Goal: Task Accomplishment & Management: Use online tool/utility

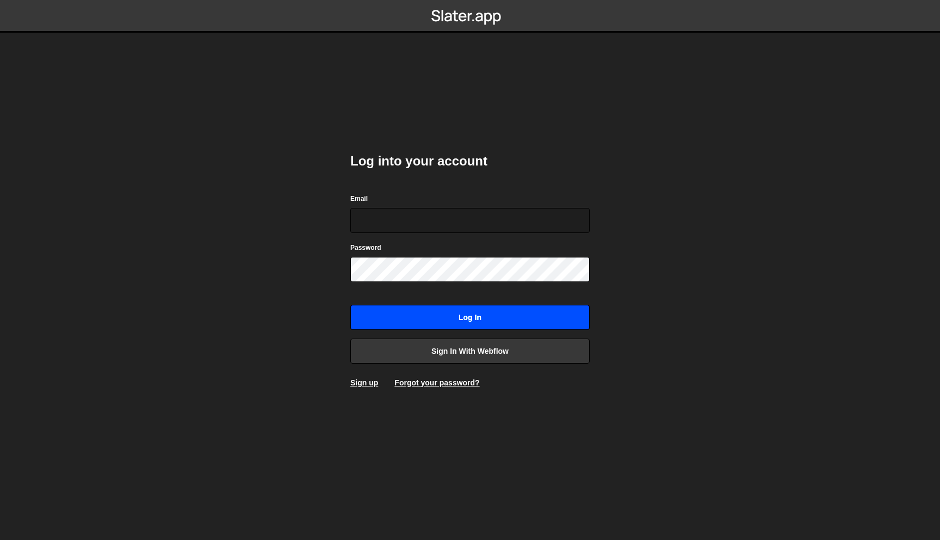
type input "martin@aikido.dev"
click at [465, 318] on input "Log in" at bounding box center [469, 317] width 239 height 25
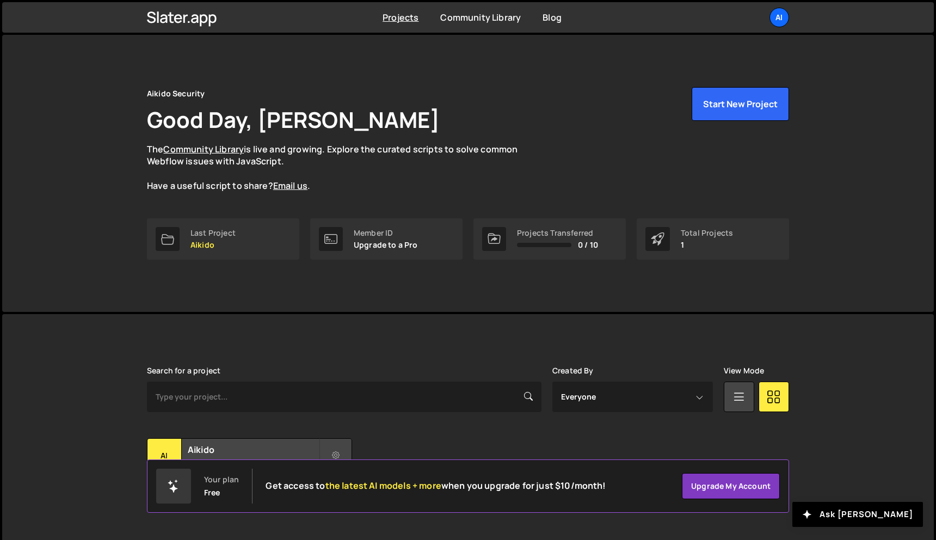
scroll to position [20, 0]
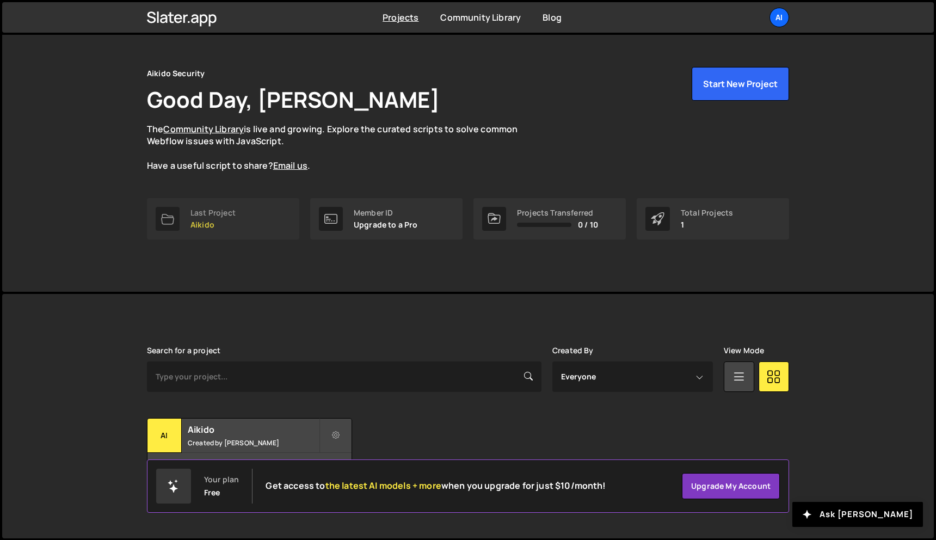
click at [268, 212] on link "Last Project Aikido" at bounding box center [223, 218] width 152 height 41
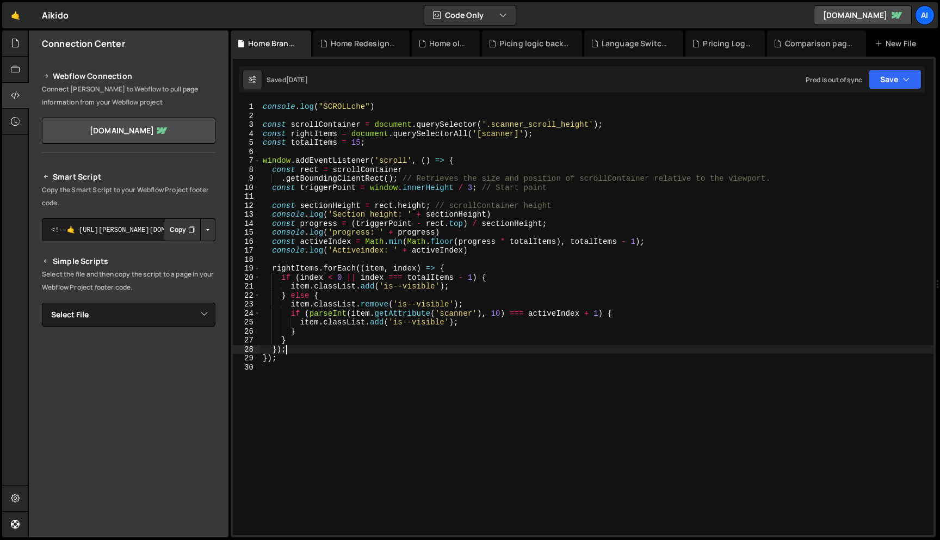
click at [310, 349] on div "console . log ( "SCROLLche" ) const scrollContainer = document . querySelector …" at bounding box center [597, 327] width 673 height 450
click at [310, 361] on div "console . log ( "SCROLLche" ) const scrollContainer = document . querySelector …" at bounding box center [597, 327] width 673 height 450
type textarea "});"
paste textarea "});"
type textarea "});"
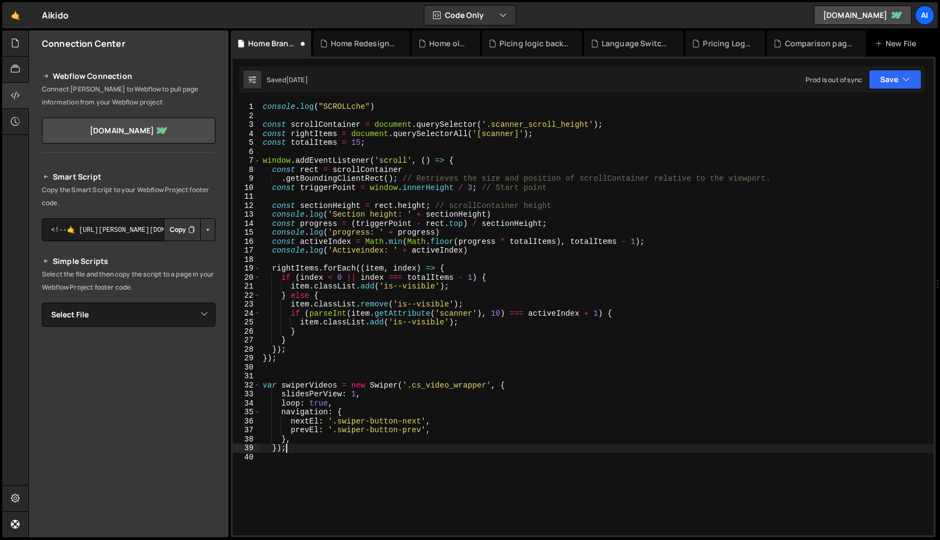
click at [273, 379] on div "console . log ( "SCROLLche" ) const scrollContainer = document . querySelector …" at bounding box center [597, 327] width 673 height 450
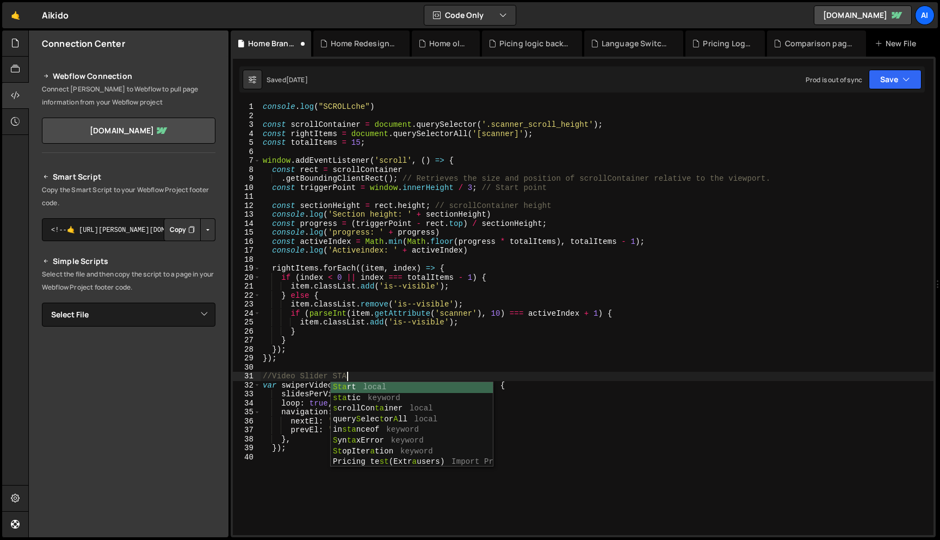
type textarea "//Video Slider START"
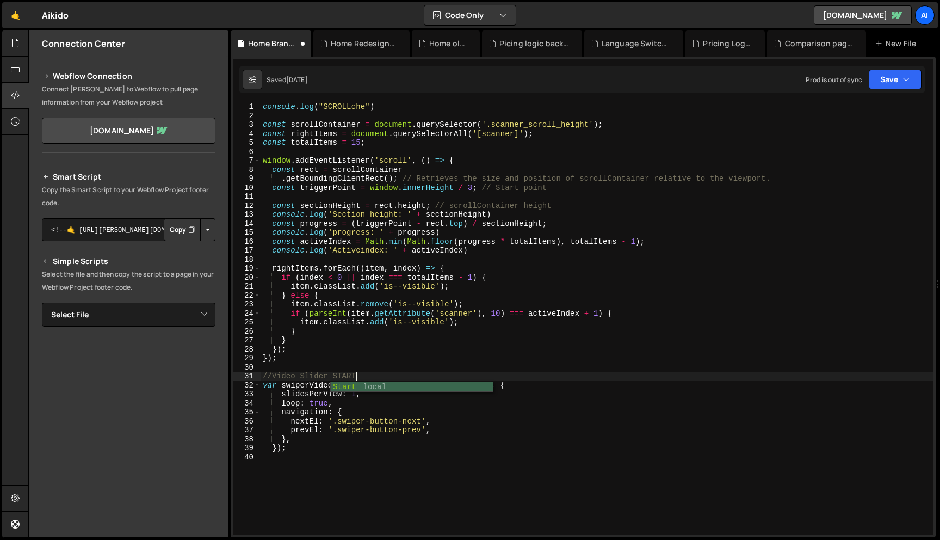
click at [277, 464] on div "console . log ( "SCROLLche" ) const scrollContainer = document . querySelector …" at bounding box center [597, 327] width 673 height 450
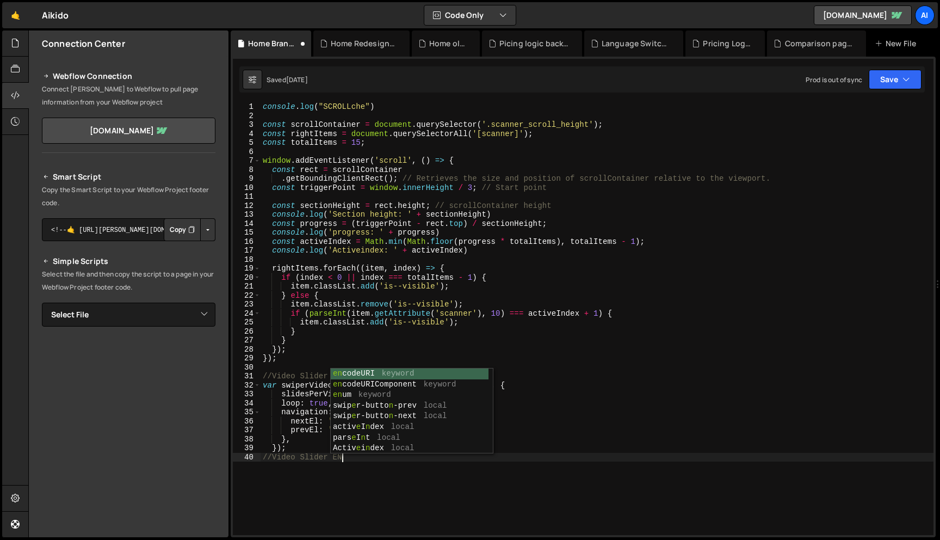
scroll to position [0, 5]
click at [288, 355] on div "console . log ( "SCROLLche" ) const scrollContainer = document . querySelector …" at bounding box center [597, 327] width 673 height 450
type textarea "});"
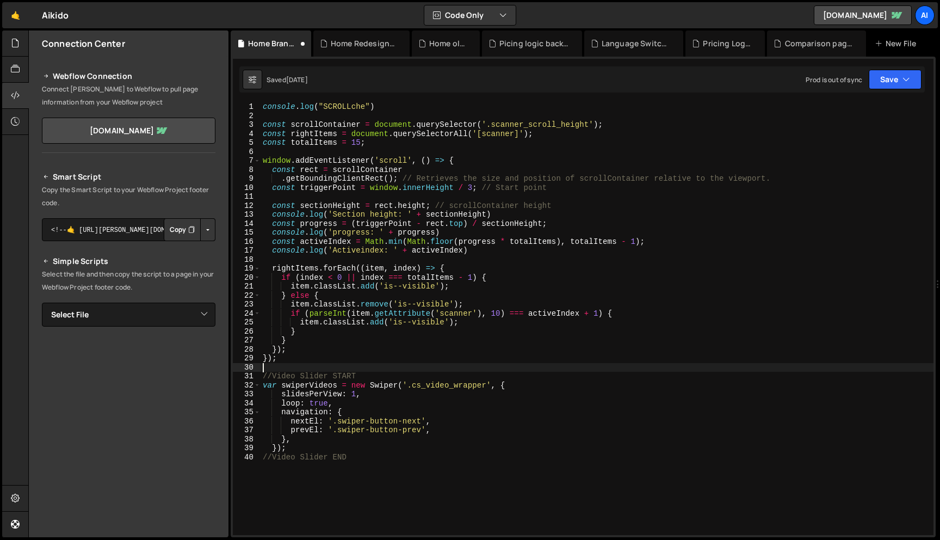
click at [291, 365] on div "console . log ( "SCROLLche" ) const scrollContainer = document . querySelector …" at bounding box center [597, 327] width 673 height 450
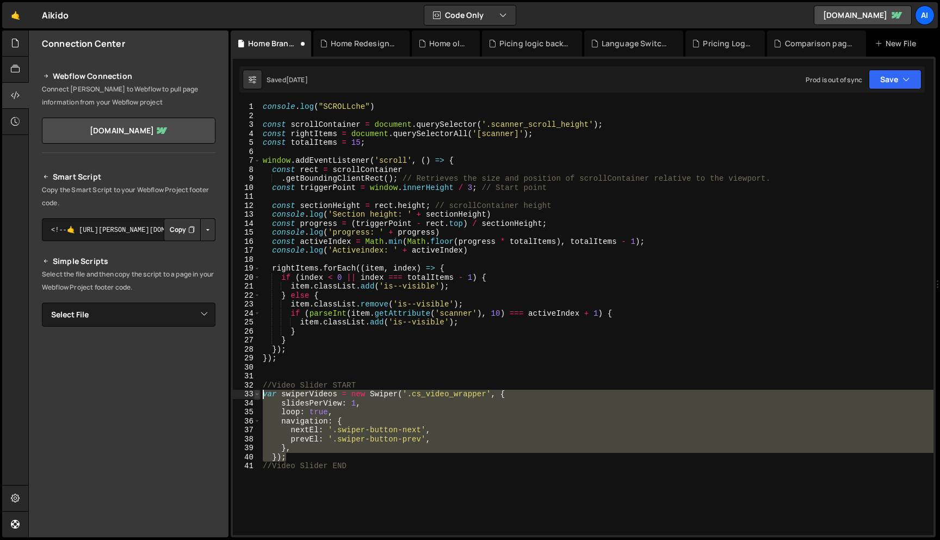
drag, startPoint x: 291, startPoint y: 454, endPoint x: 256, endPoint y: 396, distance: 68.3
click at [256, 396] on div "1 2 3 4 5 6 7 8 9 10 11 12 13 14 15 16 17 18 19 20 21 22 23 24 25 26 27 28 29 3…" at bounding box center [583, 318] width 701 height 433
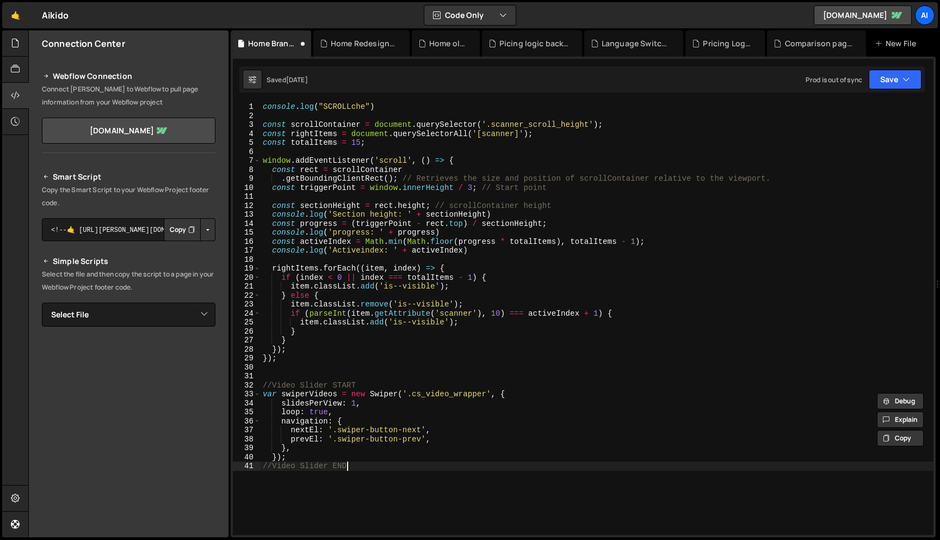
click at [319, 490] on div "console . log ( "SCROLLche" ) const scrollContainer = document . querySelector …" at bounding box center [597, 327] width 673 height 450
type textarea "//Video Slider END"
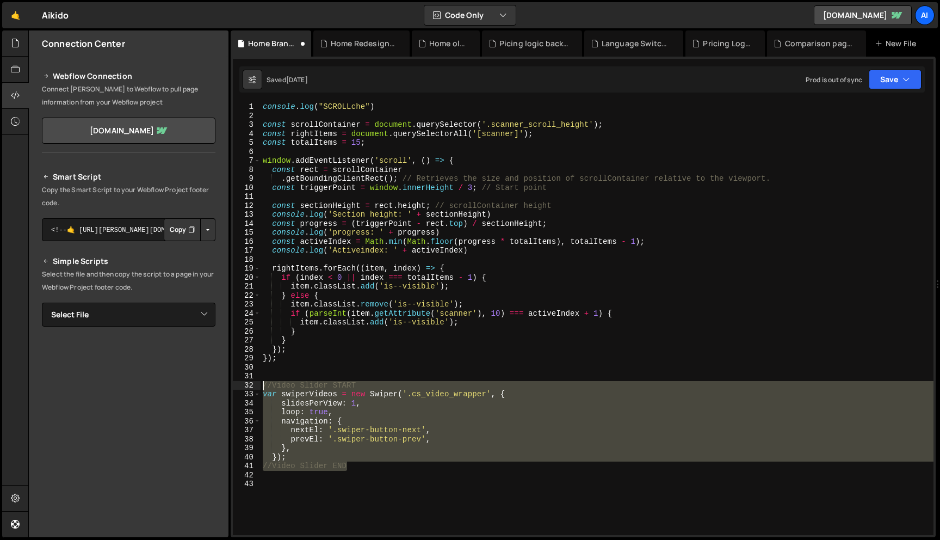
drag, startPoint x: 356, startPoint y: 463, endPoint x: 234, endPoint y: 384, distance: 144.7
click at [234, 384] on div "1 2 3 4 5 6 7 8 9 10 11 12 13 14 15 16 17 18 19 20 21 22 23 24 25 26 27 28 29 3…" at bounding box center [583, 318] width 701 height 433
type textarea "//Video Slider START var swiperVideos = new Swiper('.cs_video_wrapper', {"
click at [276, 492] on div "console . log ( "SCROLLche" ) const scrollContainer = document . querySelector …" at bounding box center [597, 327] width 673 height 450
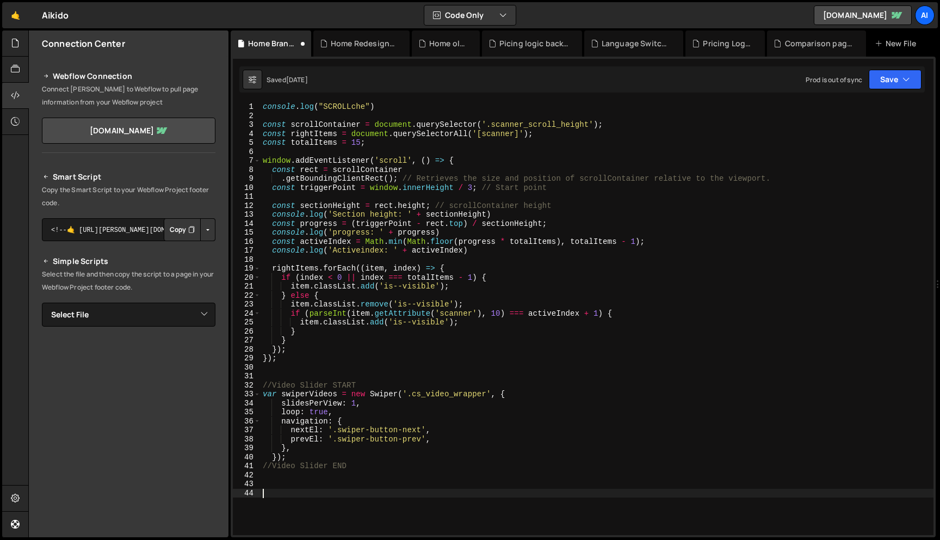
paste textarea "//Video Slider END"
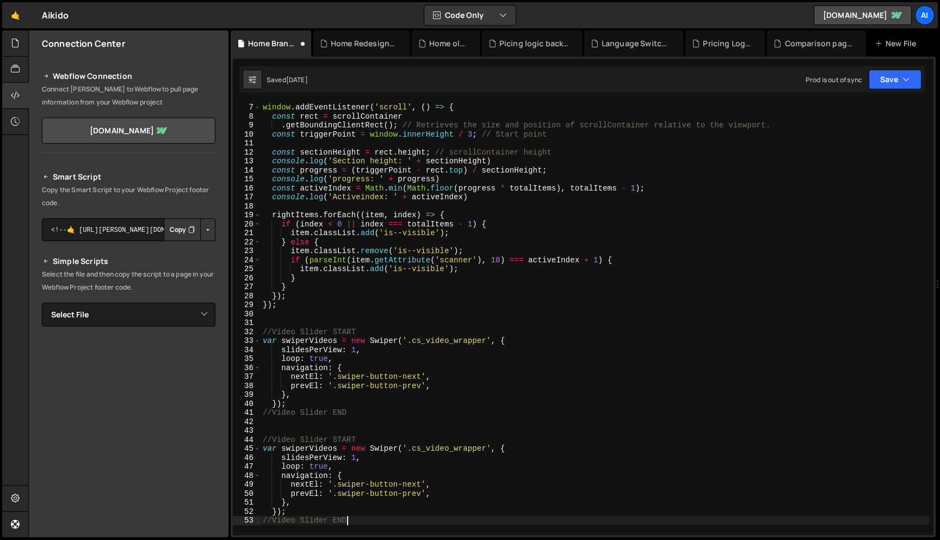
scroll to position [73, 0]
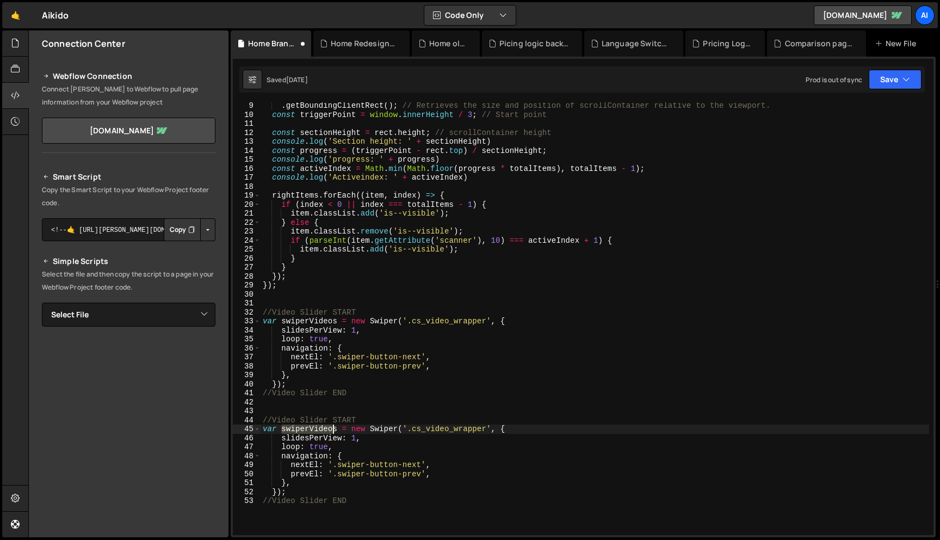
drag, startPoint x: 283, startPoint y: 429, endPoint x: 337, endPoint y: 430, distance: 53.9
click at [337, 430] on div ". getBoundingClientRect ( ) ; // Retrieves the size and position of scrollConta…" at bounding box center [595, 326] width 669 height 450
click at [356, 439] on div ". getBoundingClientRect ( ) ; // Retrieves the size and position of scrollConta…" at bounding box center [595, 326] width 669 height 450
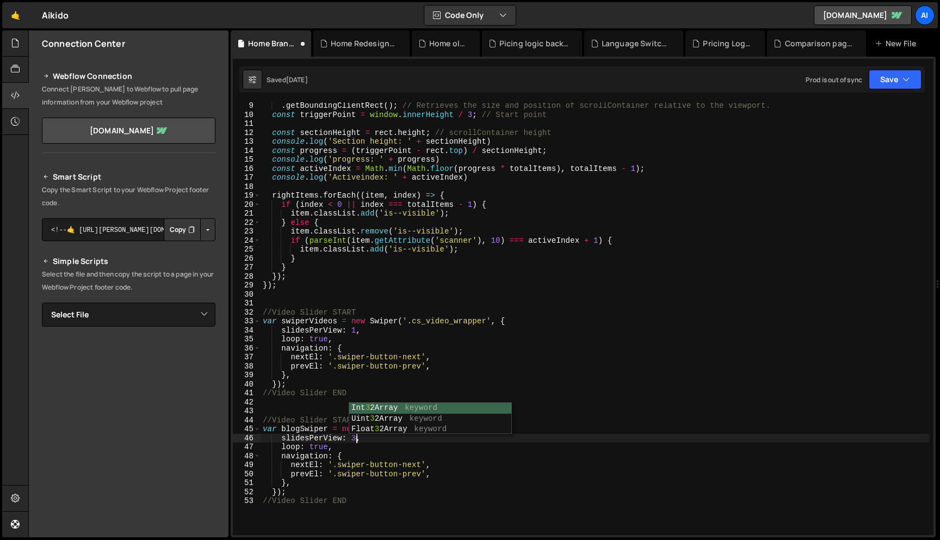
click at [369, 442] on div ". getBoundingClientRect ( ) ; // Retrieves the size and position of scrollConta…" at bounding box center [595, 326] width 669 height 450
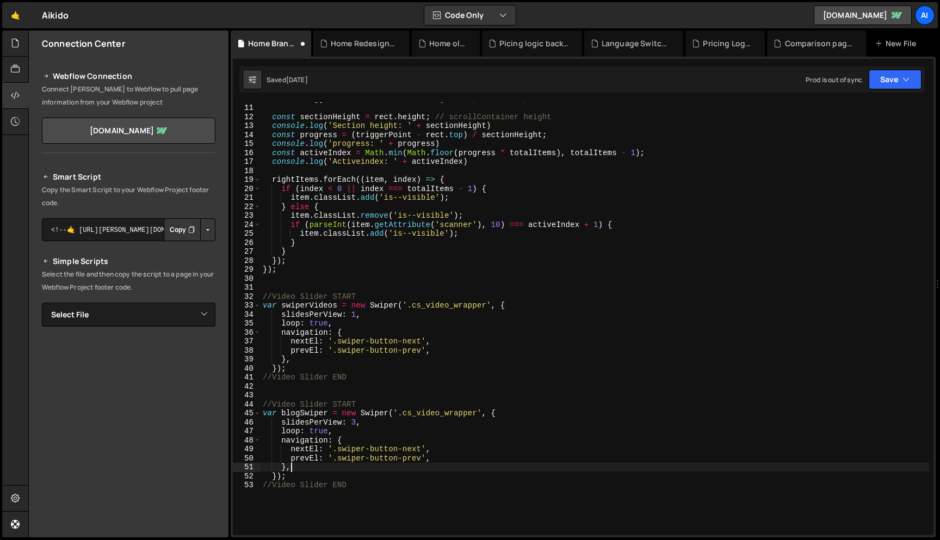
click at [296, 468] on div "const triggerPoint = window . innerHeight / 3 ; // Start point const sectionHei…" at bounding box center [595, 319] width 669 height 450
type textarea "},"
paste textarea "},"
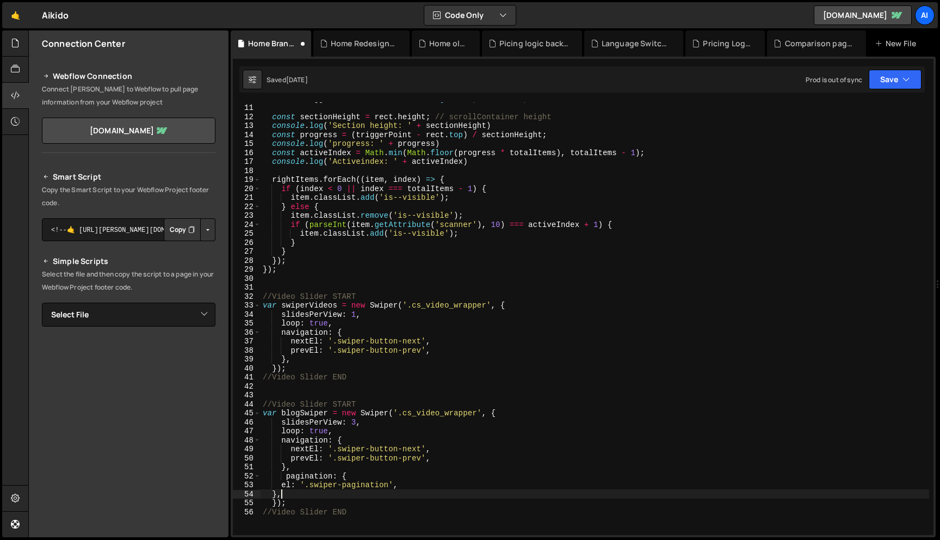
click at [287, 477] on div "const triggerPoint = window . innerHeight / 3 ; // Start point const sectionHei…" at bounding box center [595, 319] width 669 height 450
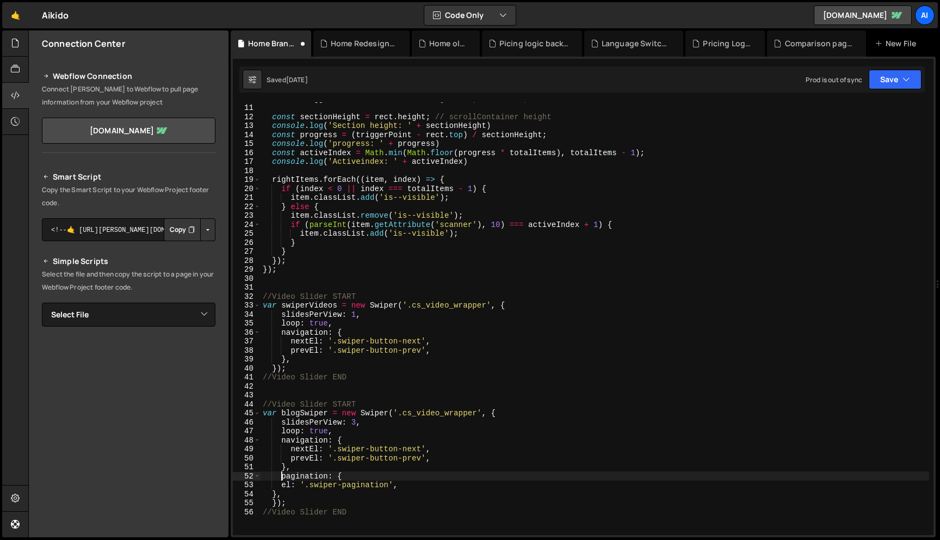
click at [272, 494] on div "const triggerPoint = window . innerHeight / 3 ; // Start point const sectionHei…" at bounding box center [595, 319] width 669 height 450
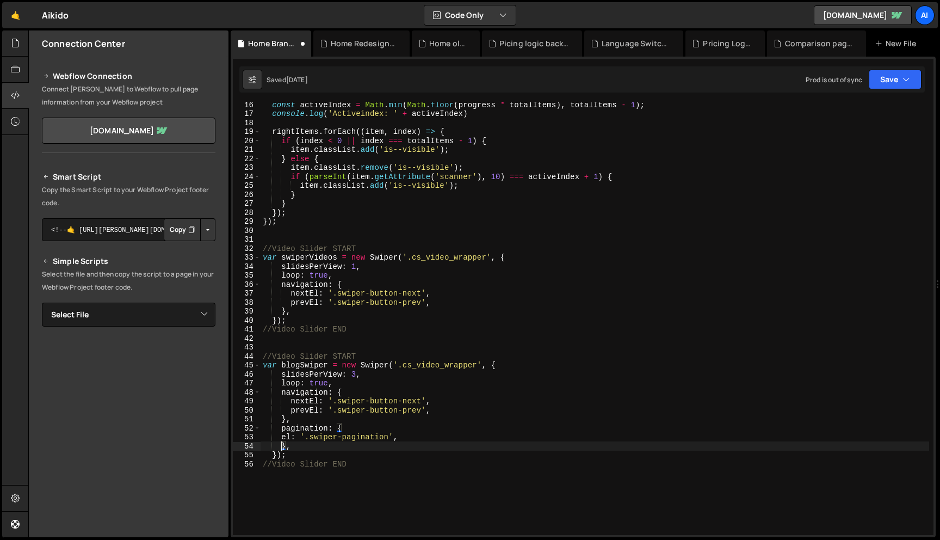
scroll to position [147, 0]
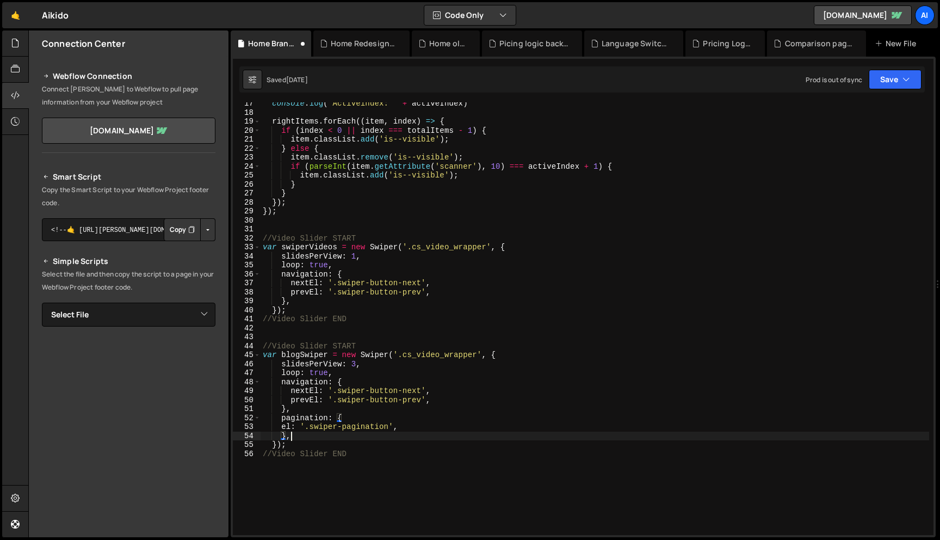
click at [297, 433] on div "console . log ( 'Activeindex: ' + activeIndex ) rightItems . forEach (( item , …" at bounding box center [595, 324] width 669 height 450
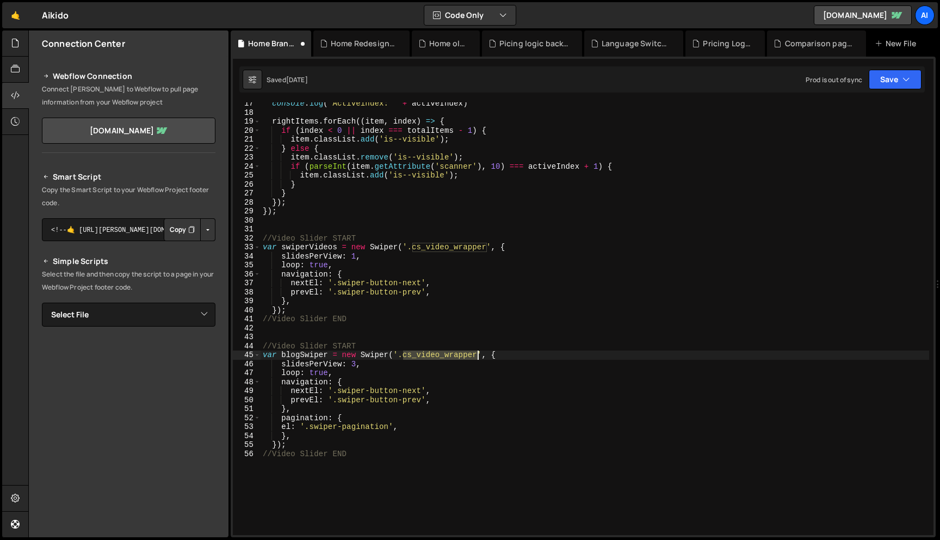
drag, startPoint x: 405, startPoint y: 357, endPoint x: 477, endPoint y: 357, distance: 72.4
click at [477, 357] on div "console . log ( 'Activeindex: ' + activeIndex ) rightItems . forEach (( item , …" at bounding box center [595, 324] width 669 height 450
paste textarea "features_blog_grid"
click at [728, 171] on div "console . log ( 'Activeindex: ' + activeIndex ) rightItems . forEach (( item , …" at bounding box center [595, 324] width 669 height 450
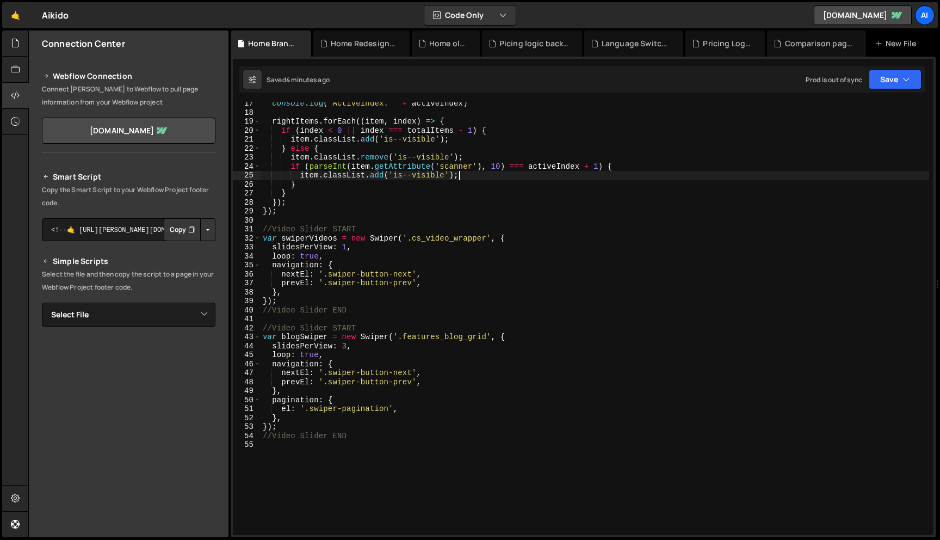
click at [348, 345] on div "console . log ( 'Activeindex: ' + activeIndex ) rightItems . forEach (( item , …" at bounding box center [595, 324] width 669 height 450
click at [283, 329] on div "console . log ( 'Activeindex: ' + activeIndex ) rightItems . forEach (( item , …" at bounding box center [595, 324] width 669 height 450
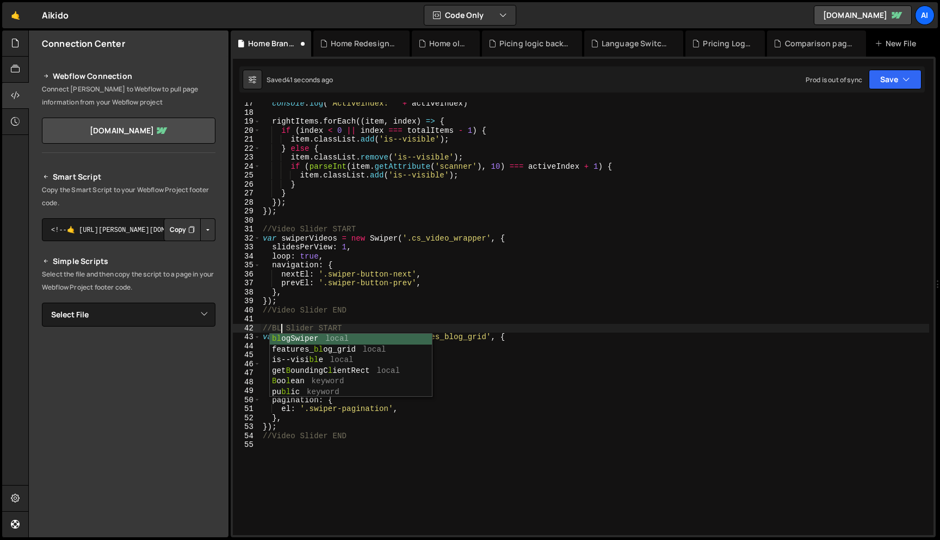
scroll to position [0, 2]
click at [282, 437] on div "console . log ( 'Activeindex: ' + activeIndex ) rightItems . forEach (( item , …" at bounding box center [595, 324] width 669 height 450
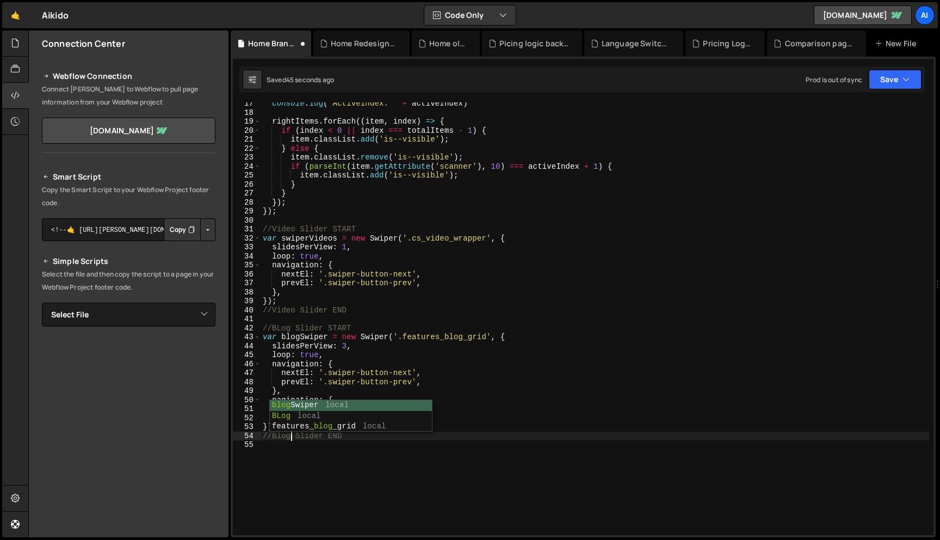
click at [279, 331] on div "console . log ( 'Activeindex: ' + activeIndex ) rightItems . forEach (( item , …" at bounding box center [595, 324] width 669 height 450
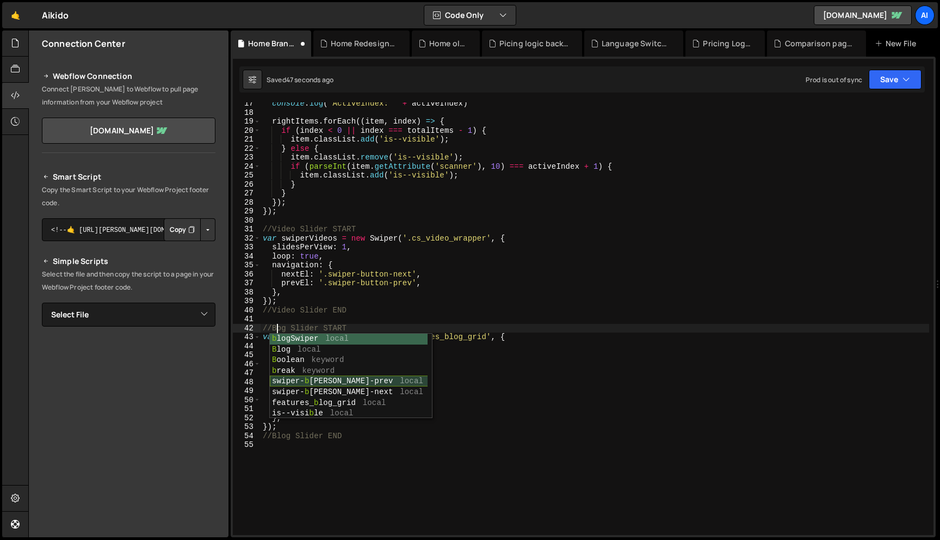
type textarea "//Blog Slider START"
click at [450, 465] on div "console . log ( 'Activeindex: ' + activeIndex ) rightItems . forEach (( item , …" at bounding box center [595, 324] width 669 height 450
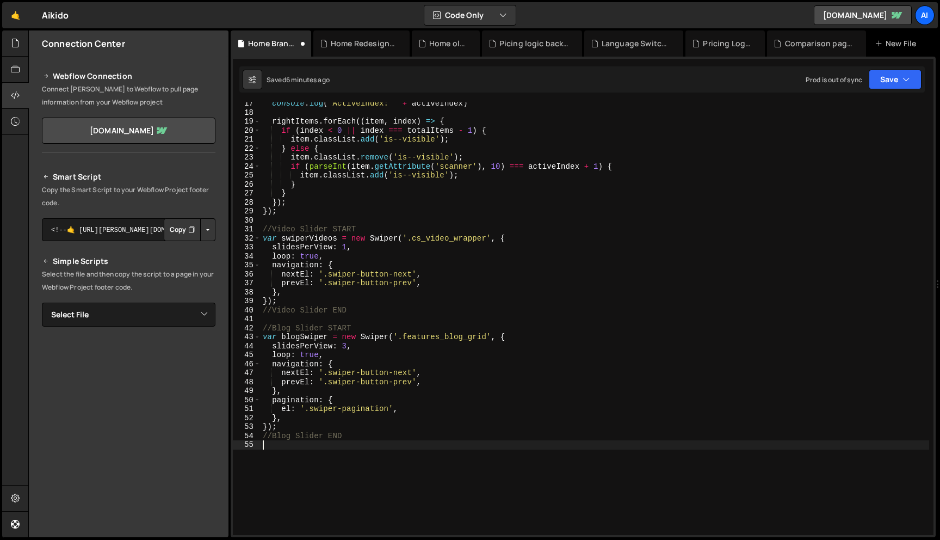
click at [355, 344] on div "console . log ( 'Activeindex: ' + activeIndex ) rightItems . forEach (( item , …" at bounding box center [595, 324] width 669 height 450
type textarea "slidesPerView: 3,"
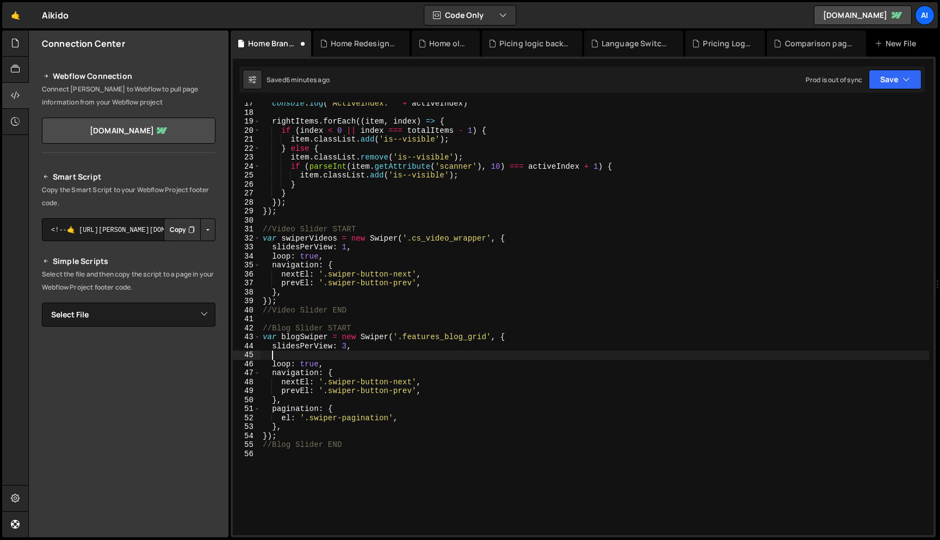
paste textarea "centeredSlides"
type textarea "centeredSlides"
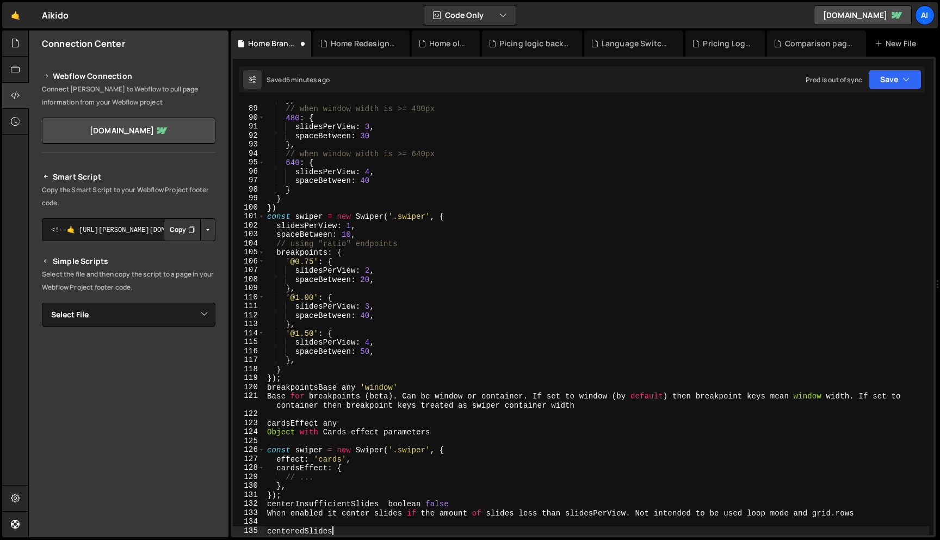
scroll to position [178, 0]
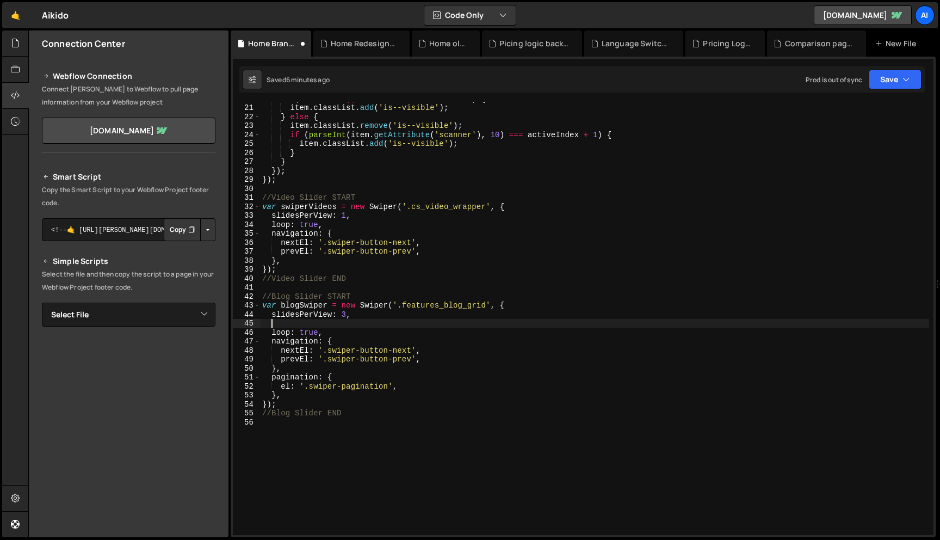
paste textarea "centeredSlides"
type textarea "centeredSlides: true,"
drag, startPoint x: 272, startPoint y: 323, endPoint x: 398, endPoint y: 324, distance: 125.7
click at [398, 324] on div "if ( index < 0 || index === totalItems - 1 ) { item . classList . add ( 'is--vi…" at bounding box center [594, 319] width 669 height 450
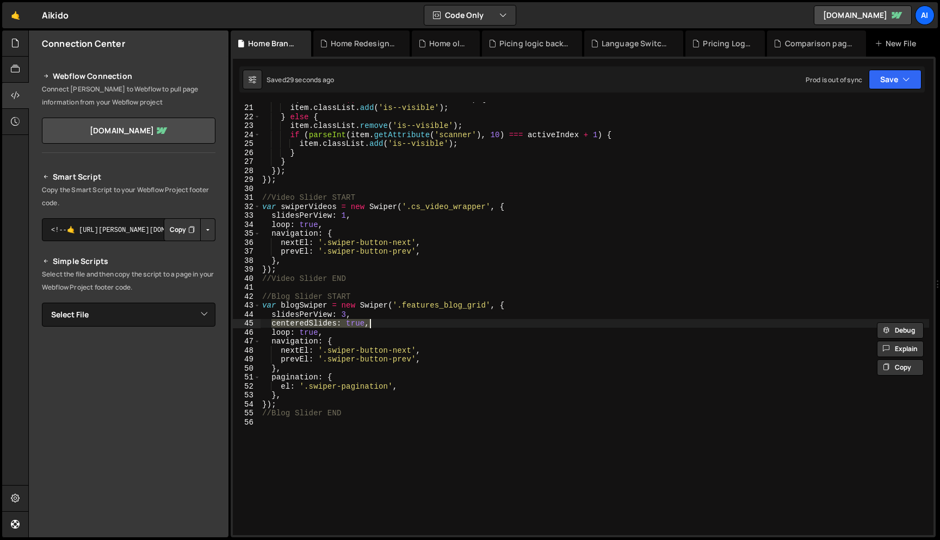
scroll to position [0, 0]
type textarea "slidesPerView: 3,"
paste textarea "centeredSlides: true,"
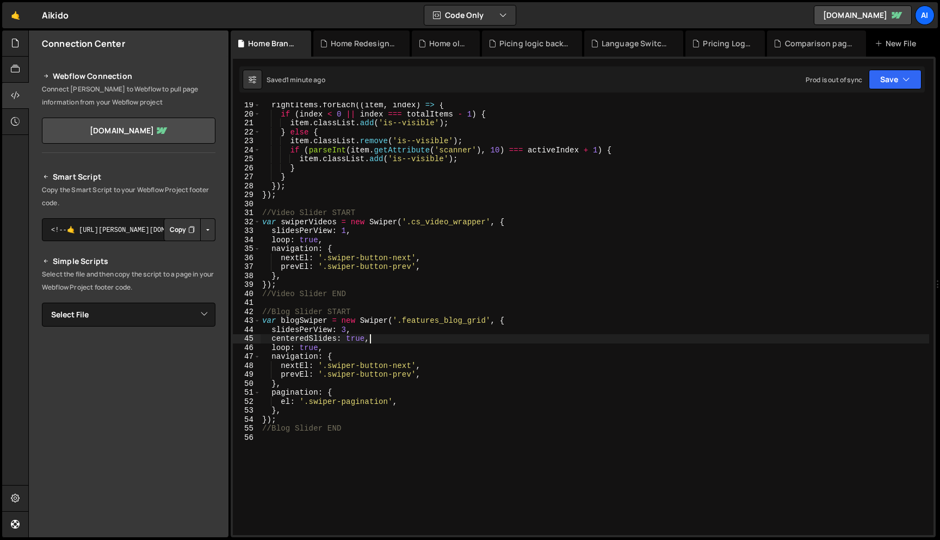
scroll to position [163, 0]
click at [312, 331] on div "rightItems . forEach (( item , index ) => { if ( index < 0 || index === totalIt…" at bounding box center [594, 326] width 669 height 450
click at [316, 337] on div "rightItems . forEach (( item , index ) => { if ( index < 0 || index === totalIt…" at bounding box center [594, 326] width 669 height 450
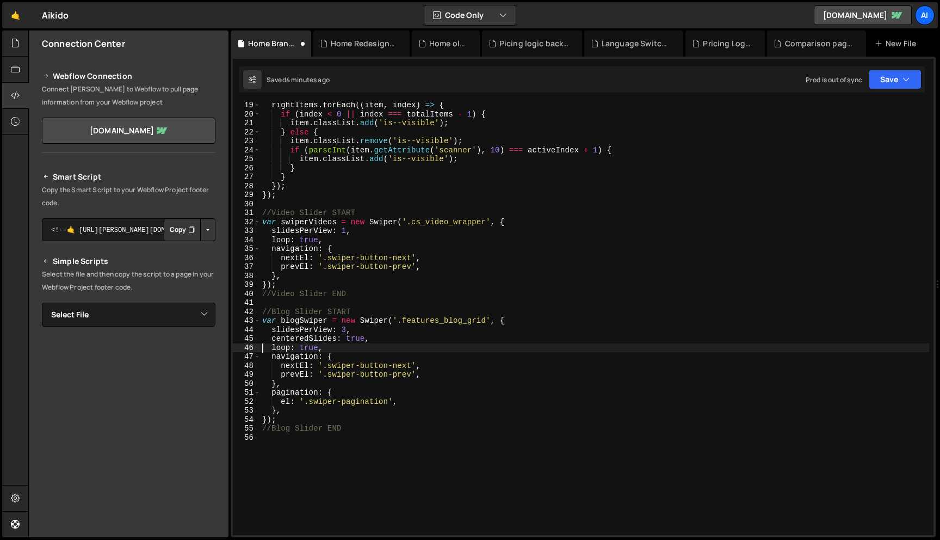
type textarea "loop: true,"
